Goal: Transaction & Acquisition: Register for event/course

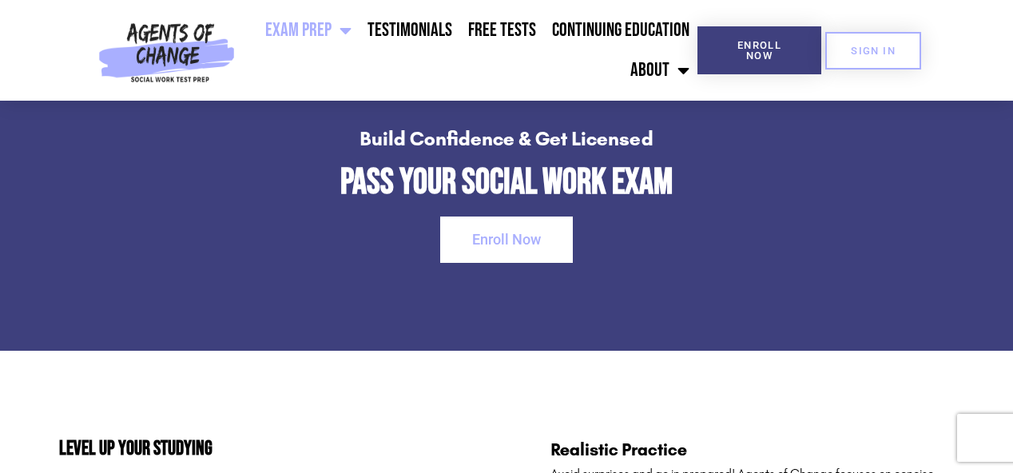
scroll to position [2427, 0]
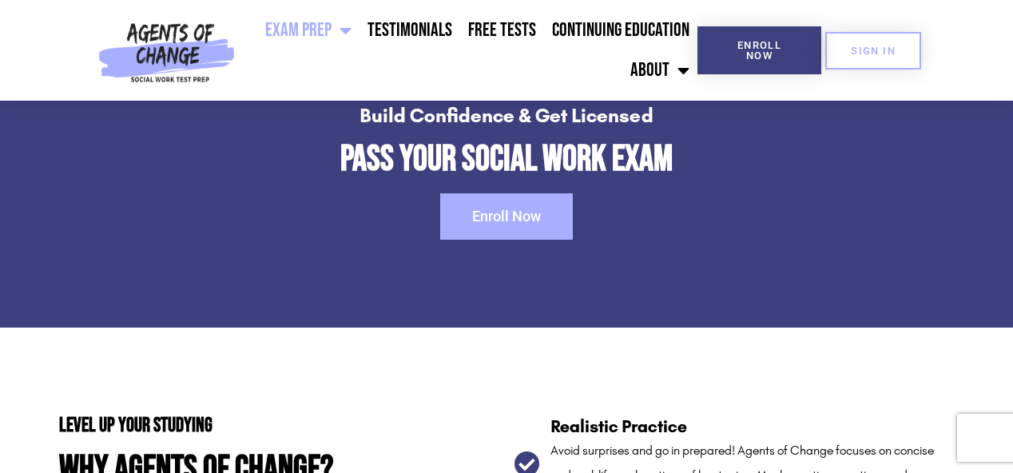
click at [550, 216] on link "Enroll Now" at bounding box center [506, 216] width 133 height 46
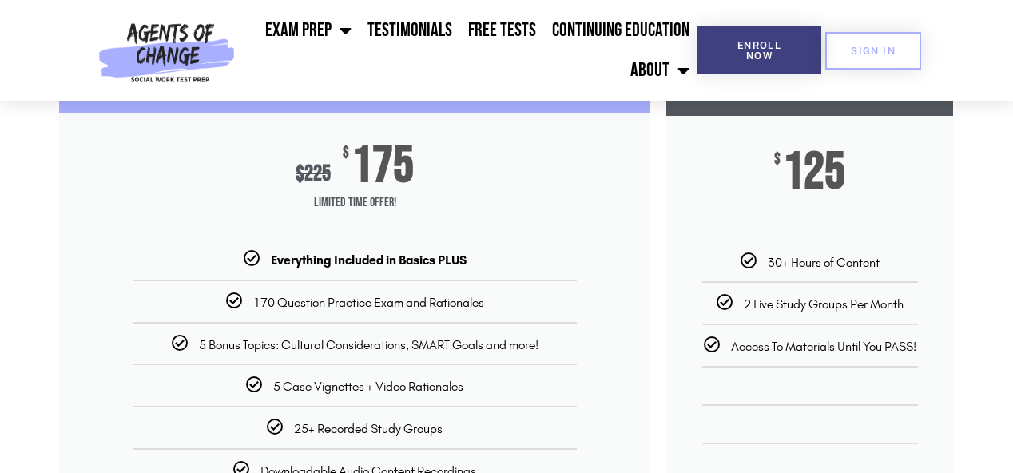
scroll to position [240, 0]
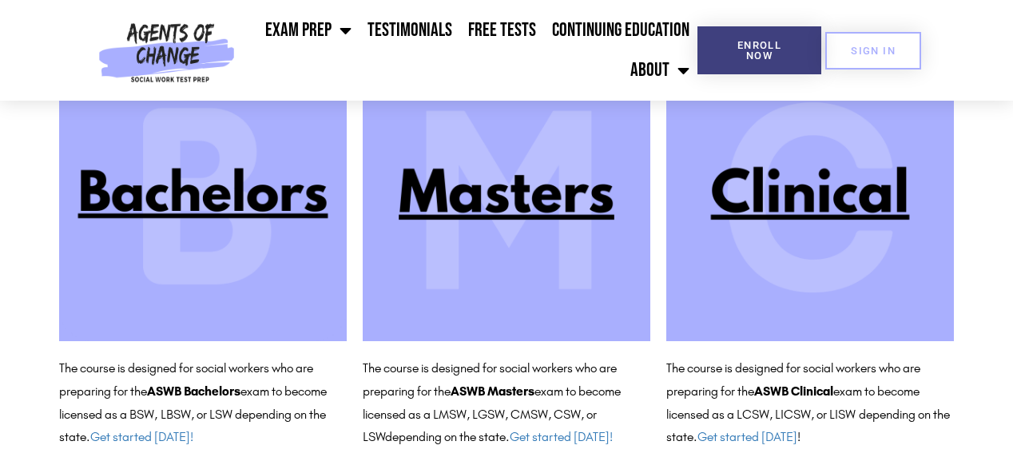
scroll to position [232, 0]
